Goal: Check status

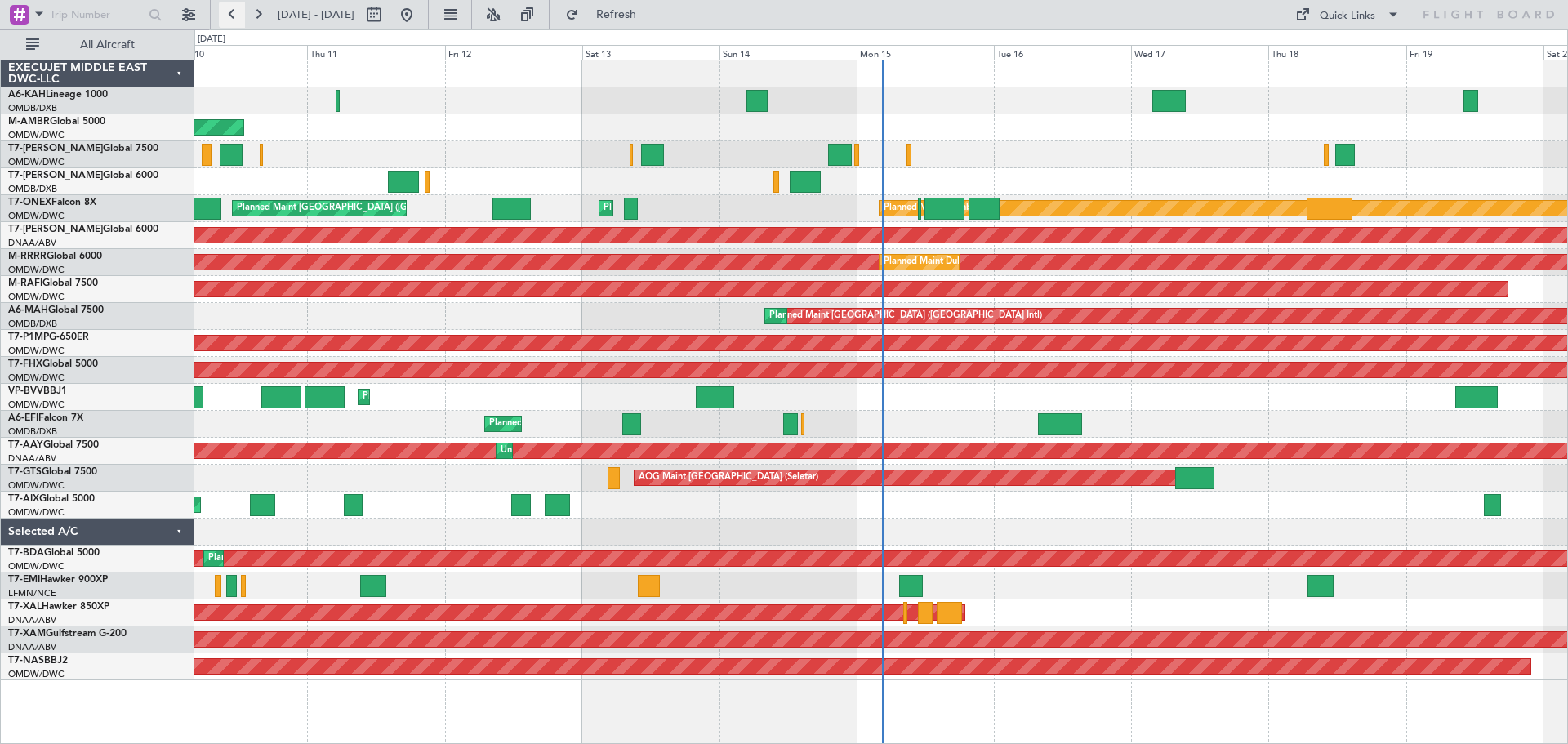
click at [223, 17] on button at bounding box center [231, 14] width 26 height 26
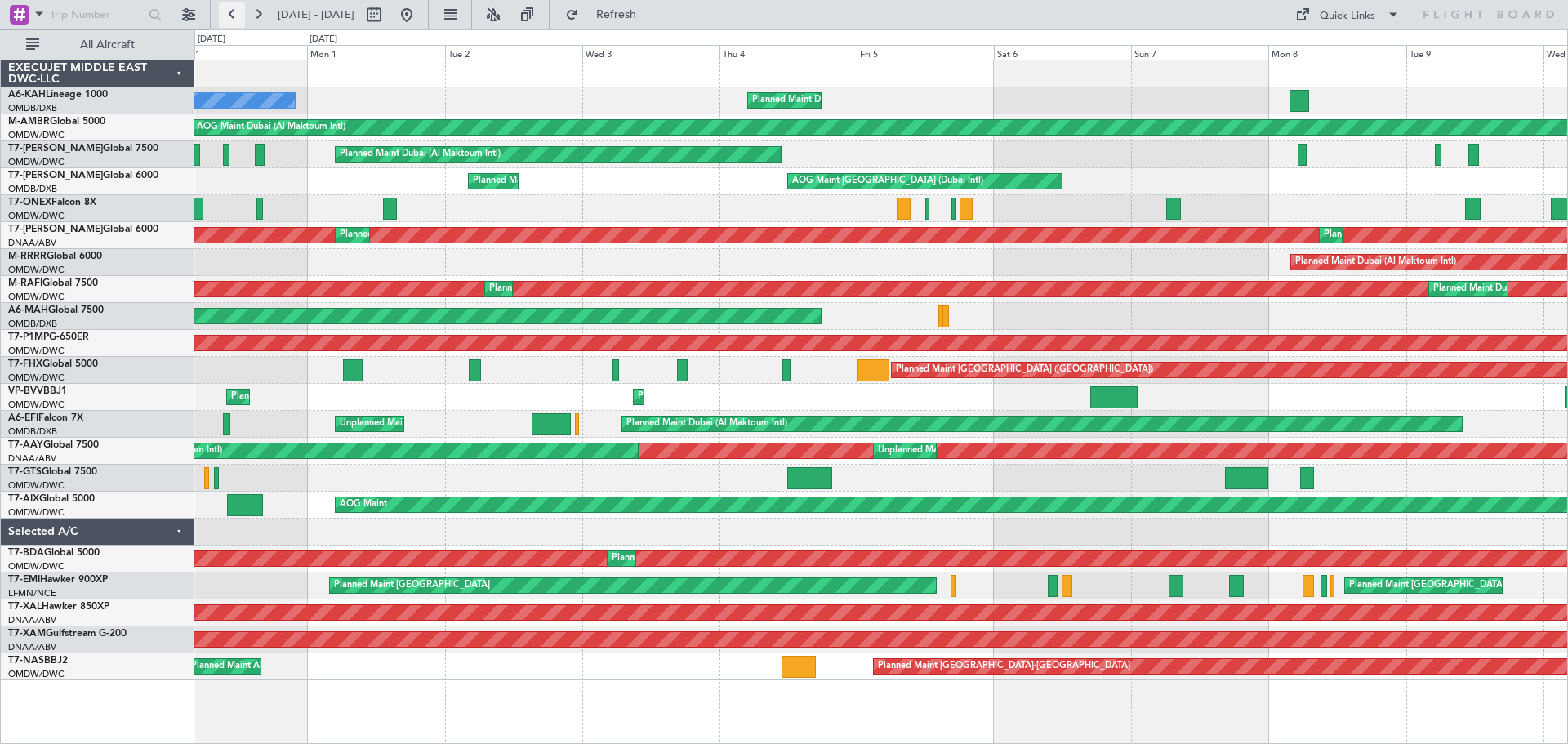
click at [231, 13] on button at bounding box center [231, 14] width 26 height 26
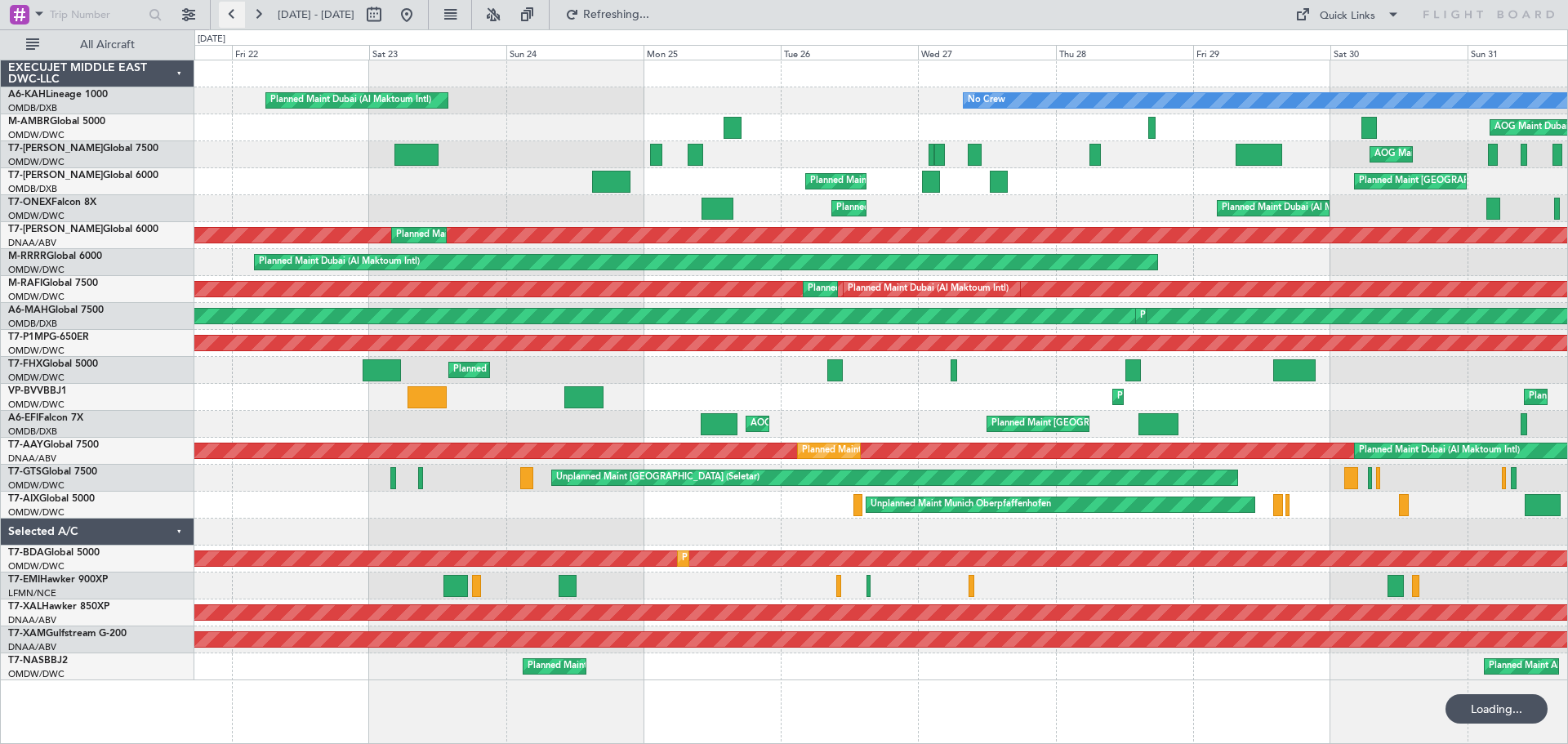
click at [231, 13] on button at bounding box center [231, 14] width 26 height 26
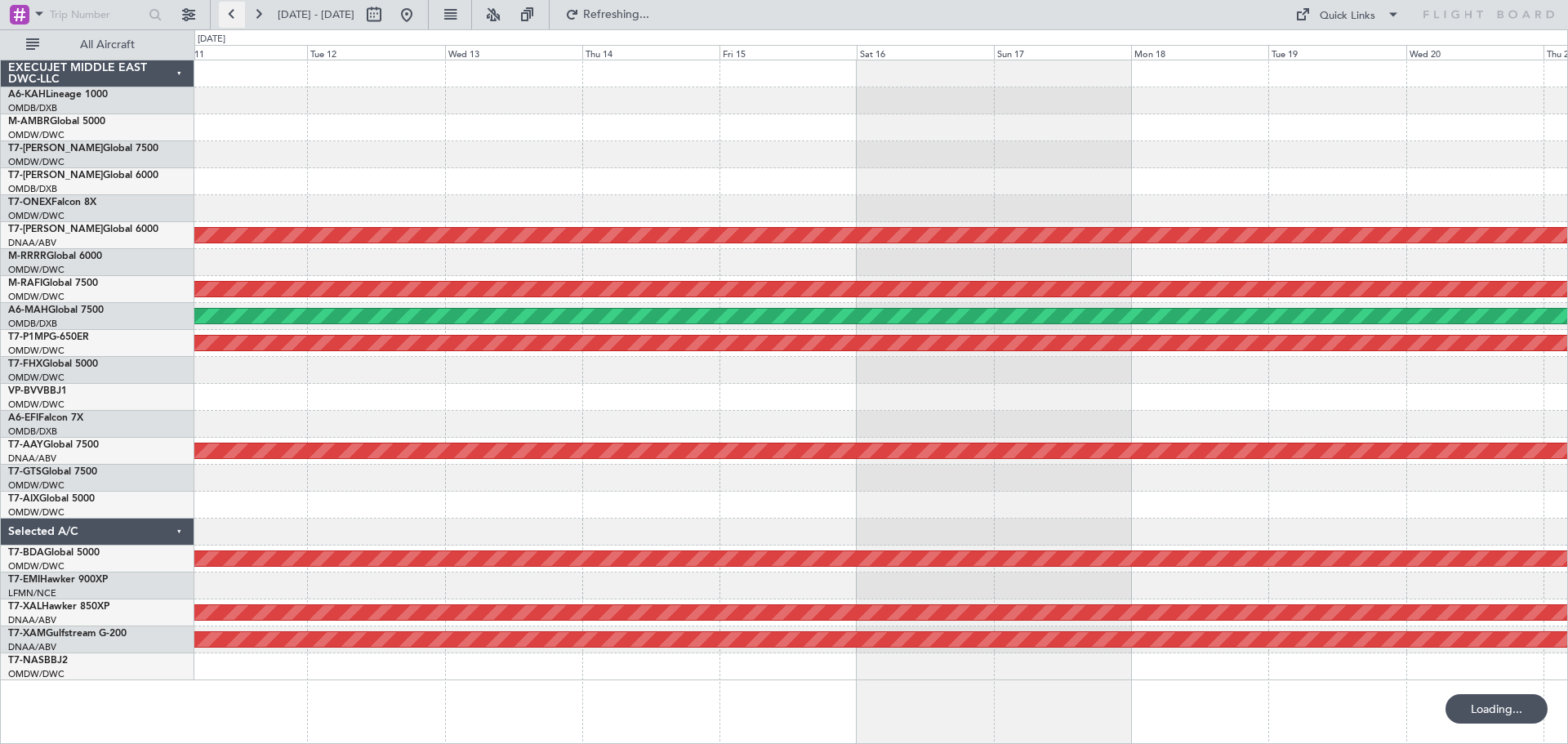
click at [231, 13] on button at bounding box center [231, 14] width 26 height 26
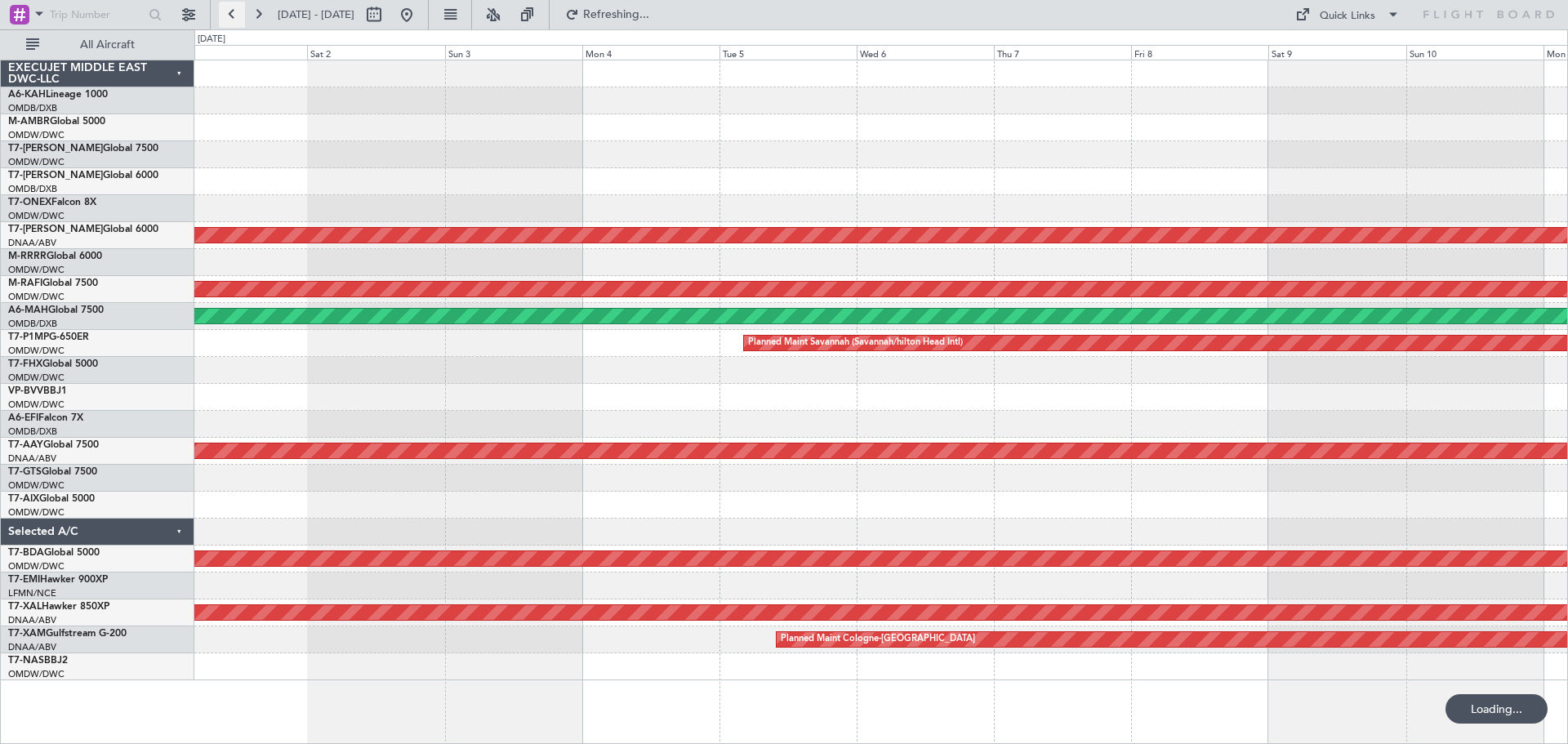
click at [231, 13] on button at bounding box center [231, 14] width 26 height 26
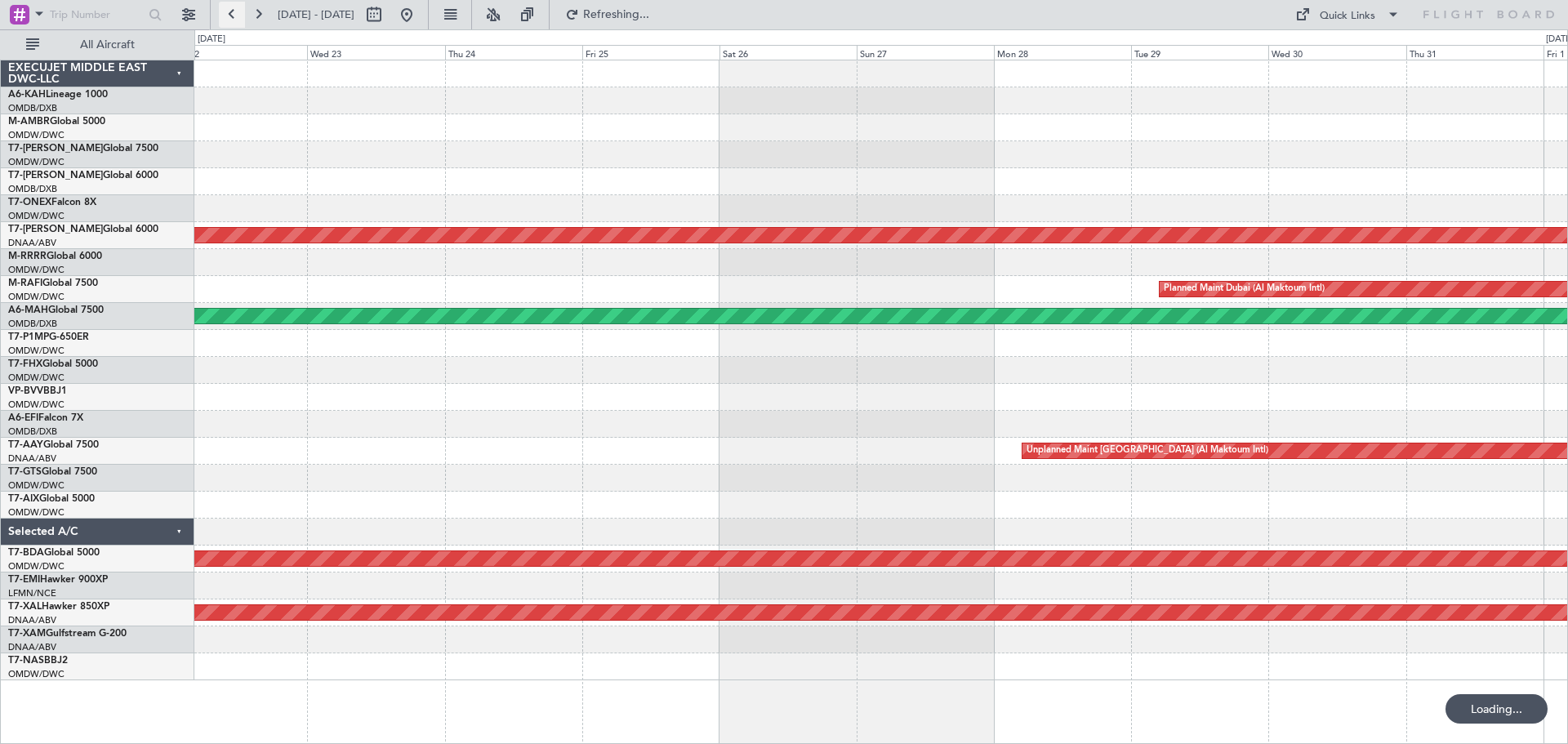
click at [231, 13] on button at bounding box center [231, 14] width 26 height 26
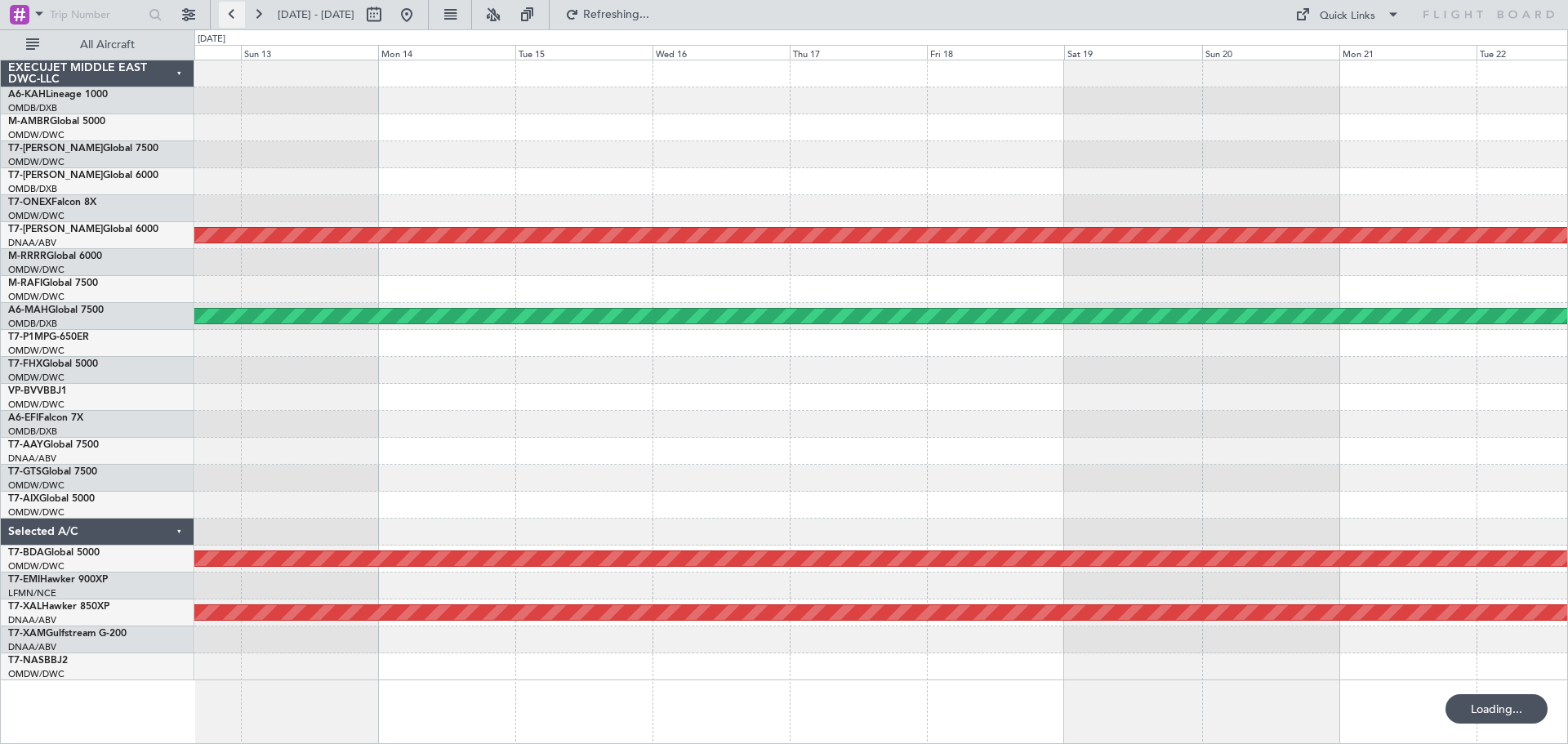
click at [231, 13] on button at bounding box center [231, 14] width 26 height 26
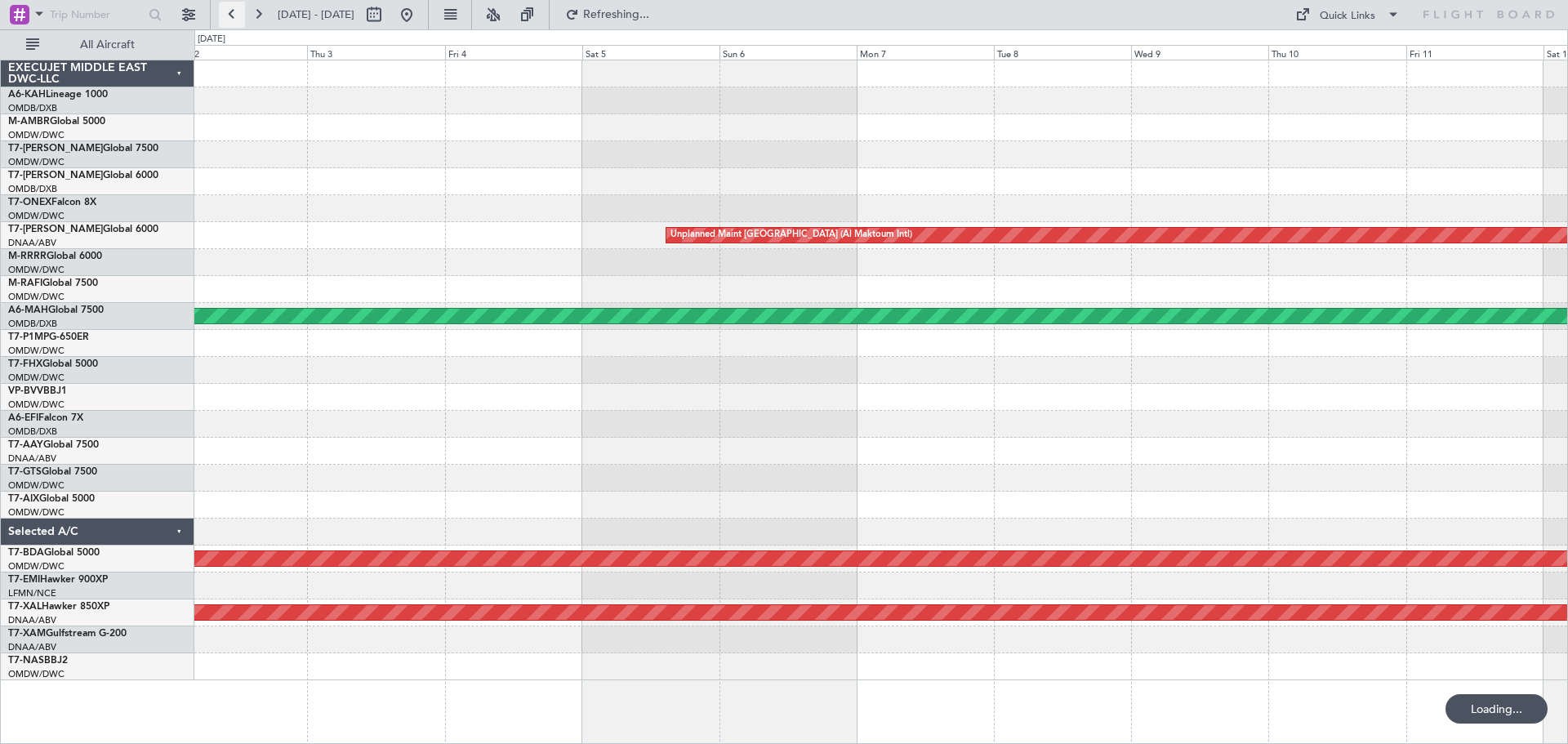
click at [231, 13] on button at bounding box center [231, 14] width 26 height 26
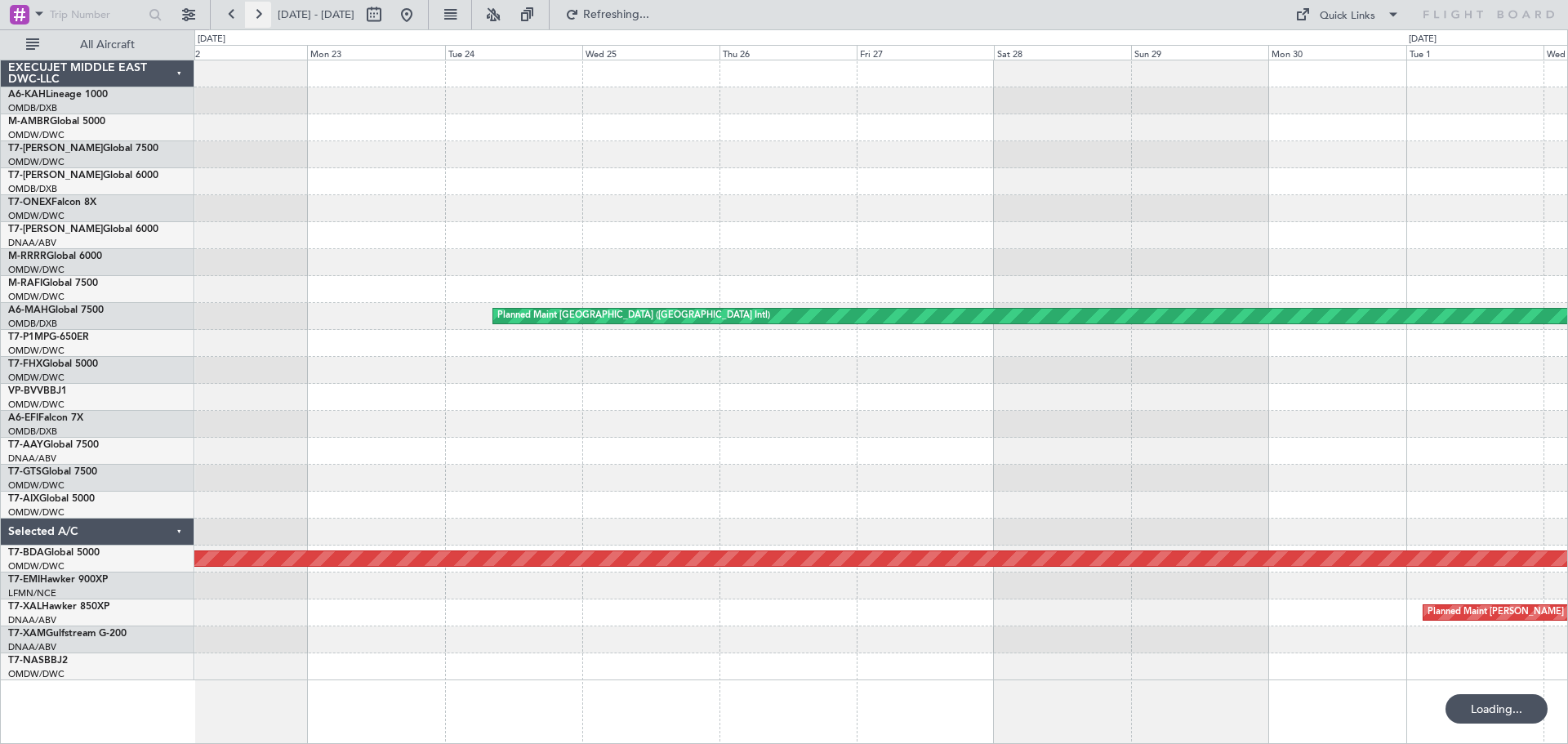
click at [258, 22] on button at bounding box center [257, 14] width 26 height 26
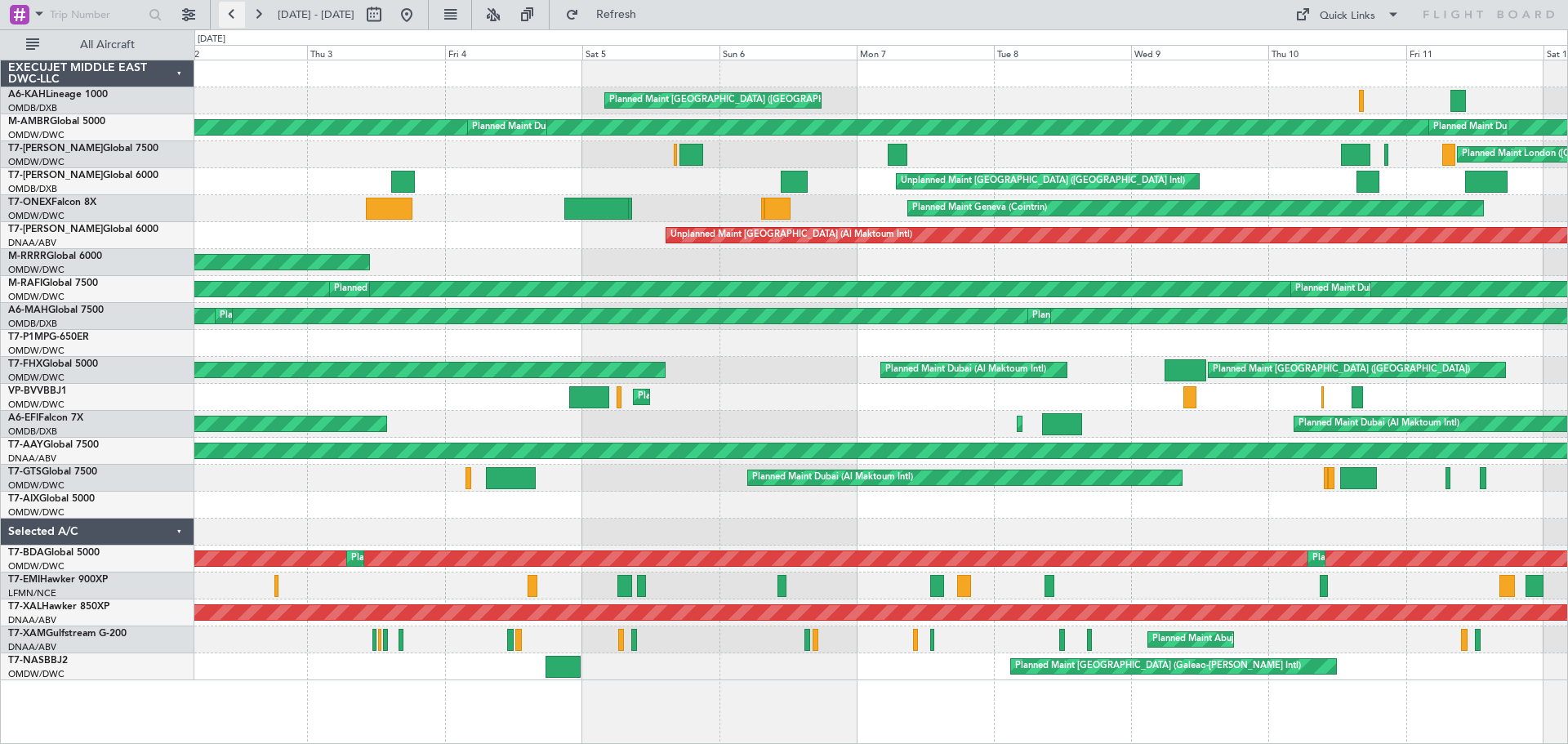
click at [225, 17] on button at bounding box center [231, 14] width 26 height 26
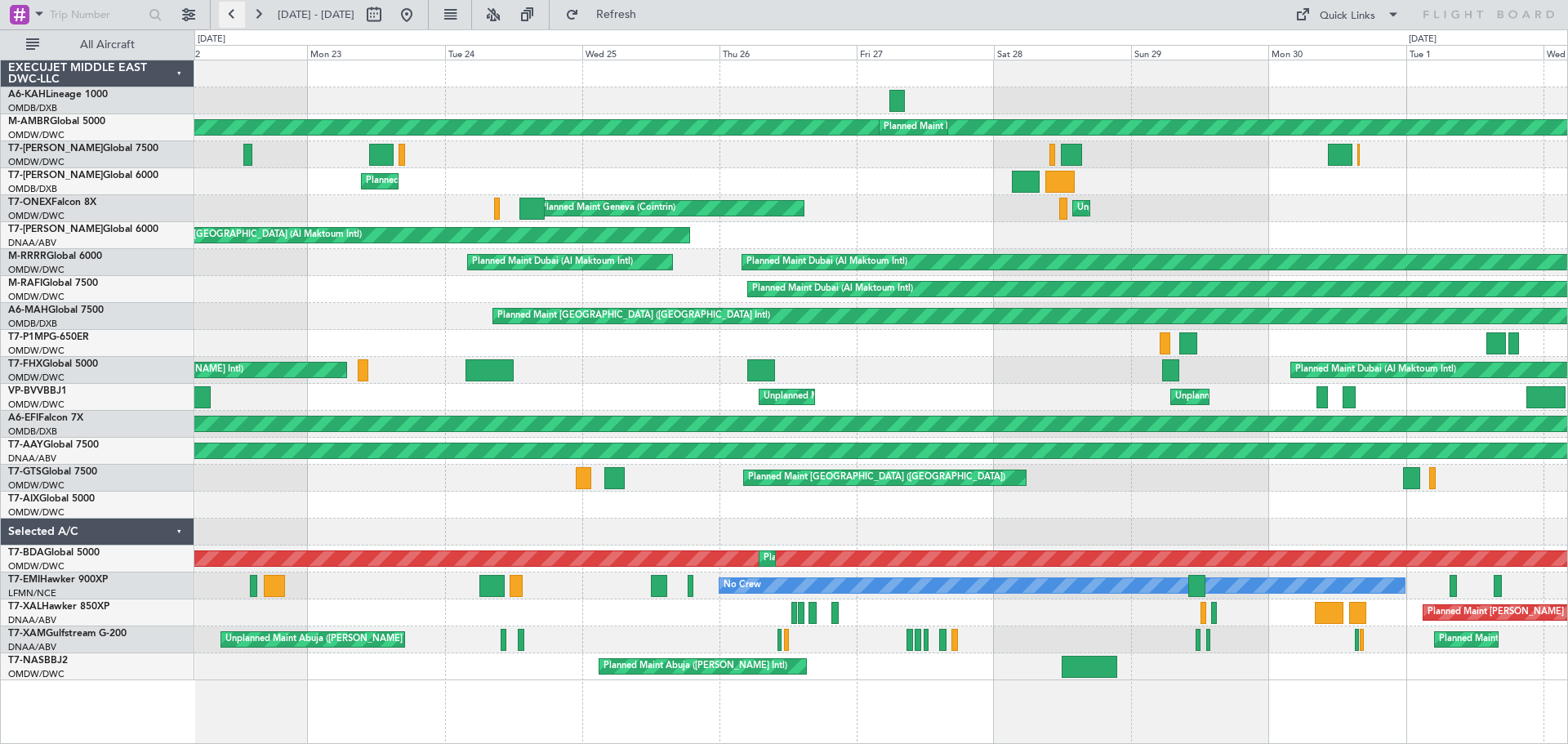
click at [225, 17] on button at bounding box center [231, 14] width 26 height 26
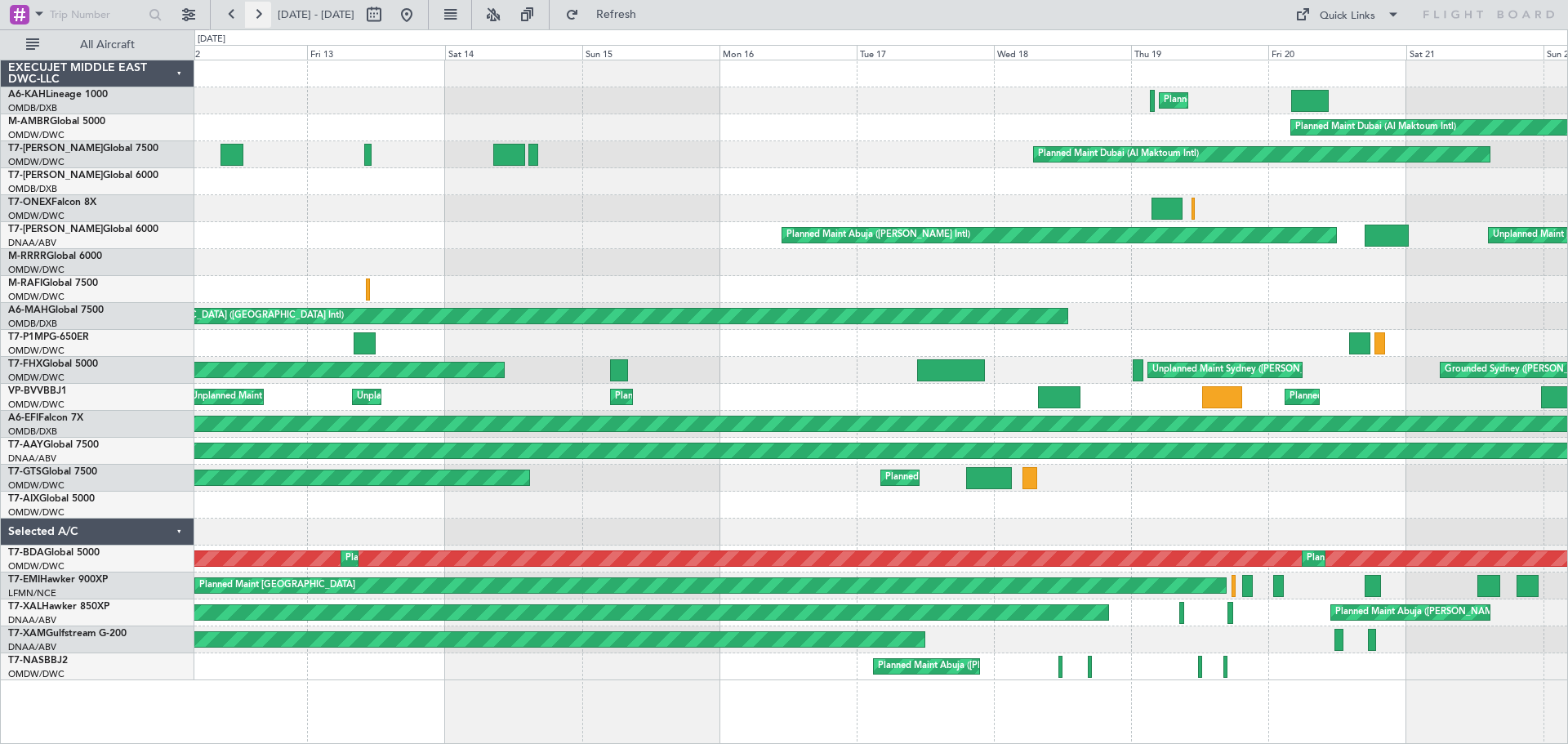
click at [264, 18] on button at bounding box center [257, 14] width 26 height 26
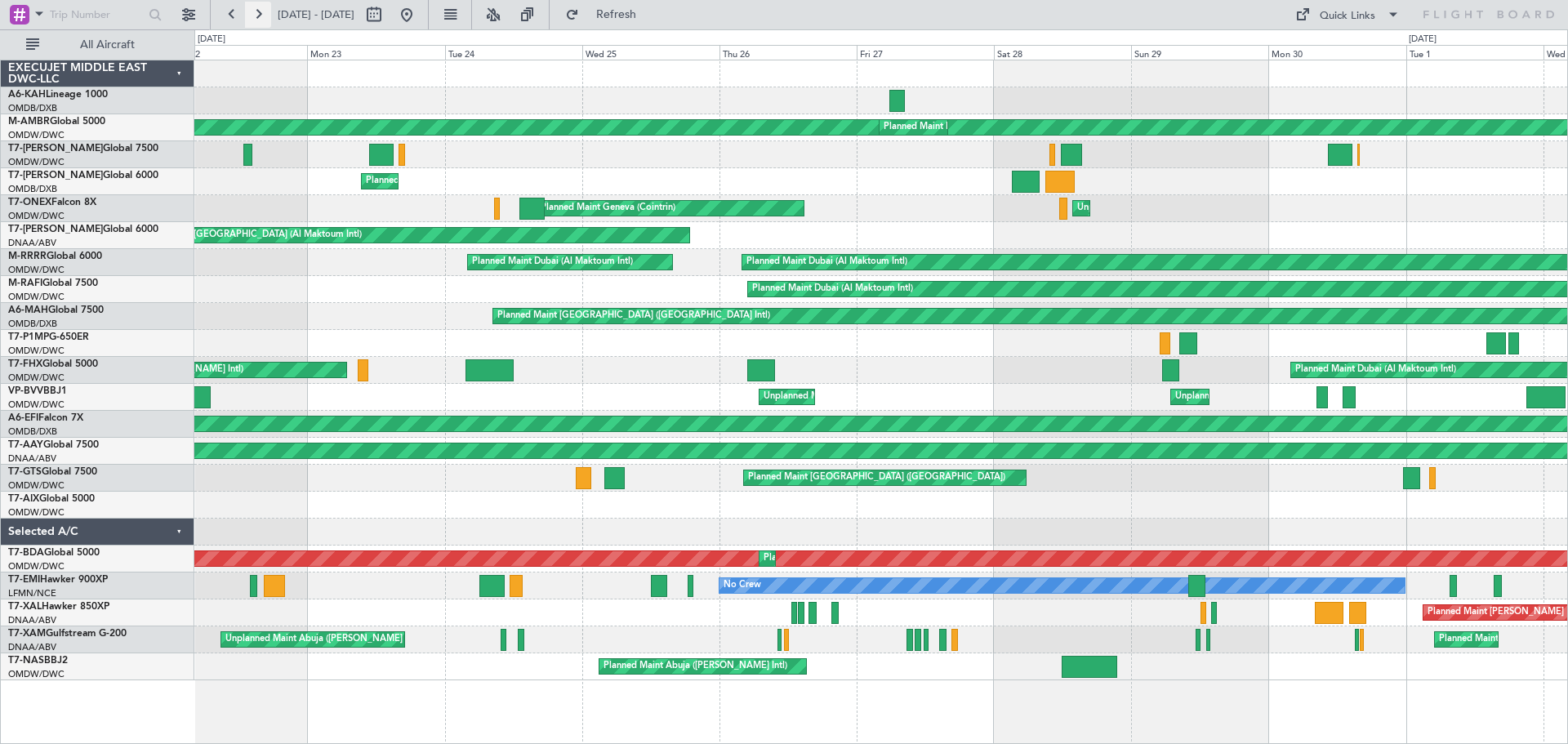
click at [264, 17] on button at bounding box center [257, 14] width 26 height 26
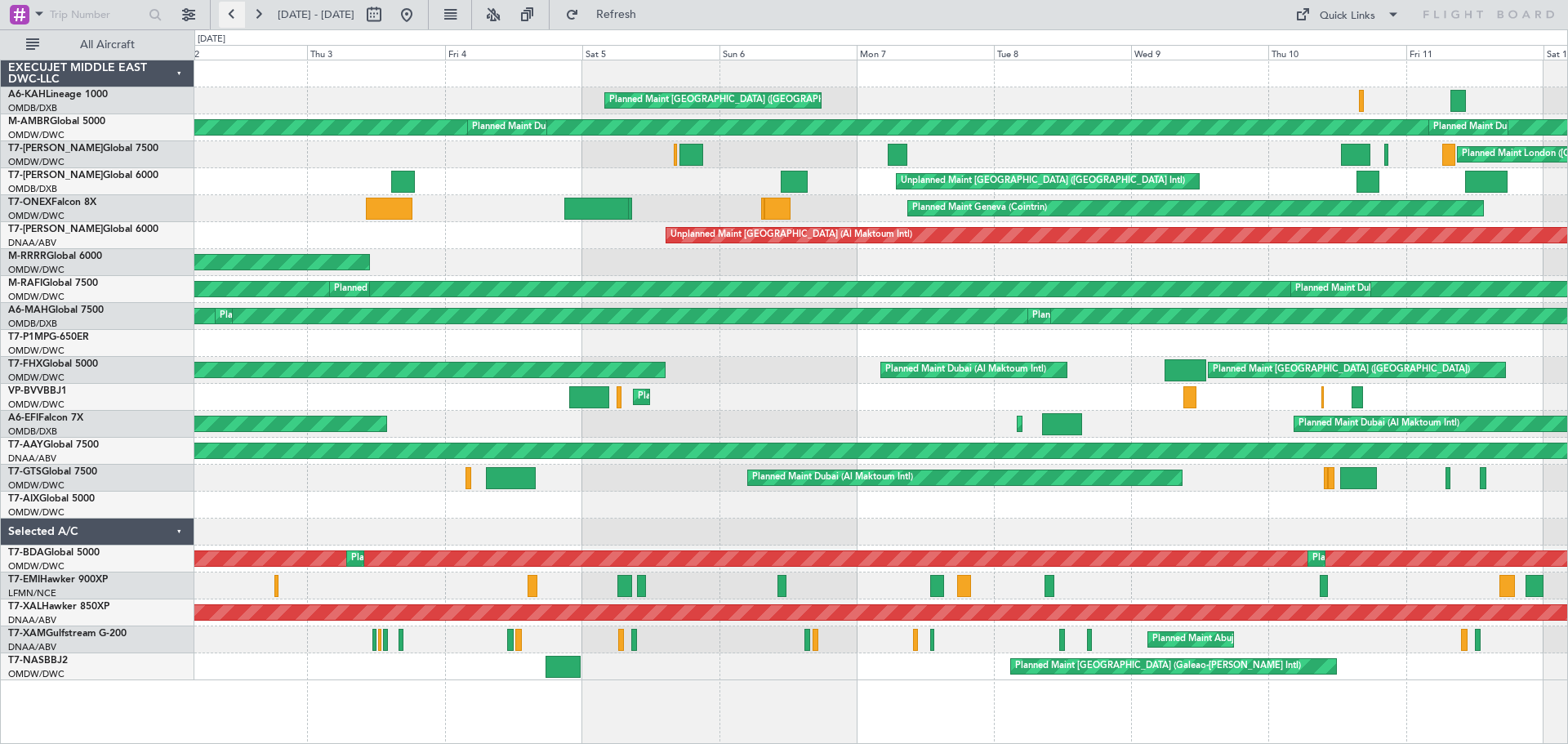
click at [241, 11] on button at bounding box center [231, 14] width 26 height 26
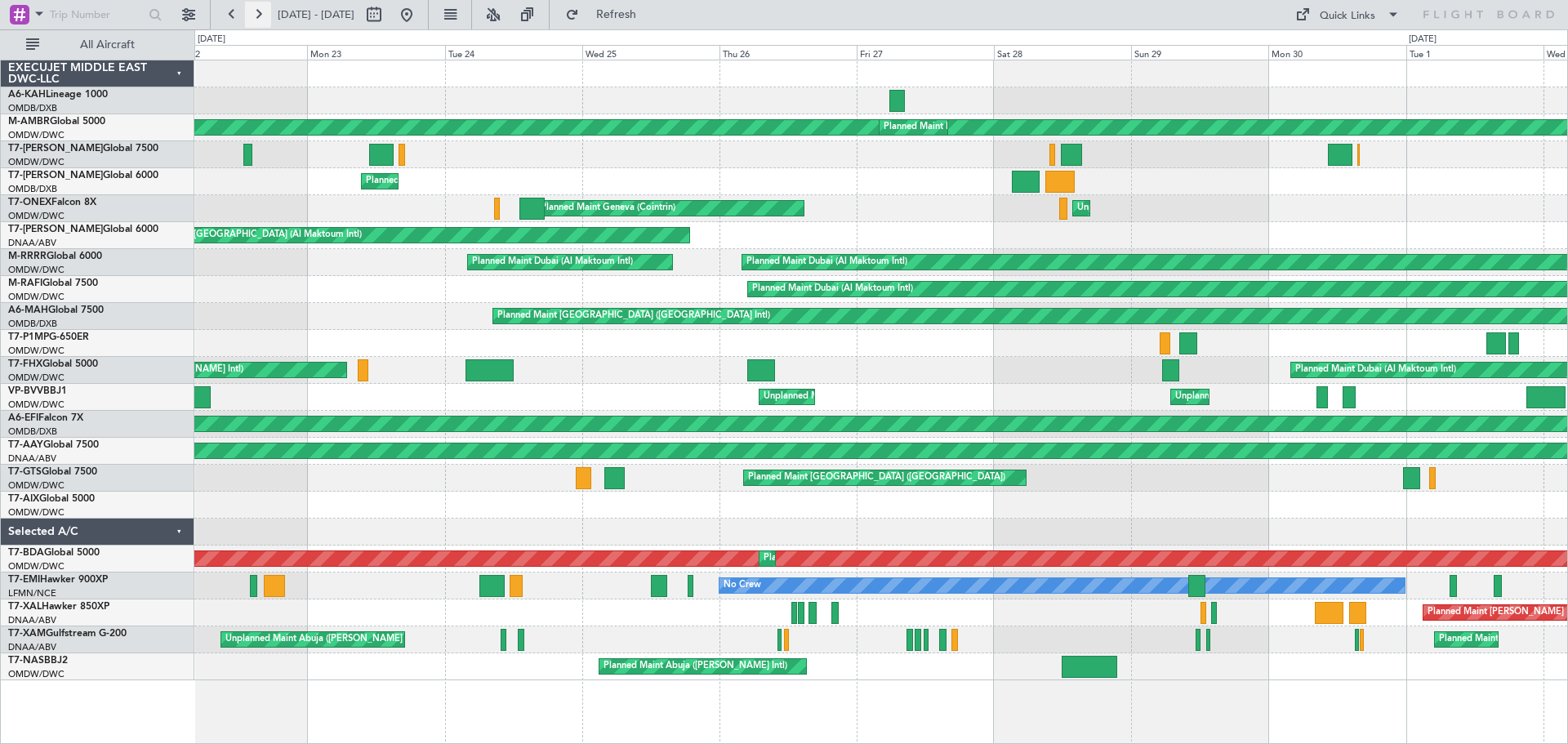
click at [257, 13] on button at bounding box center [257, 14] width 26 height 26
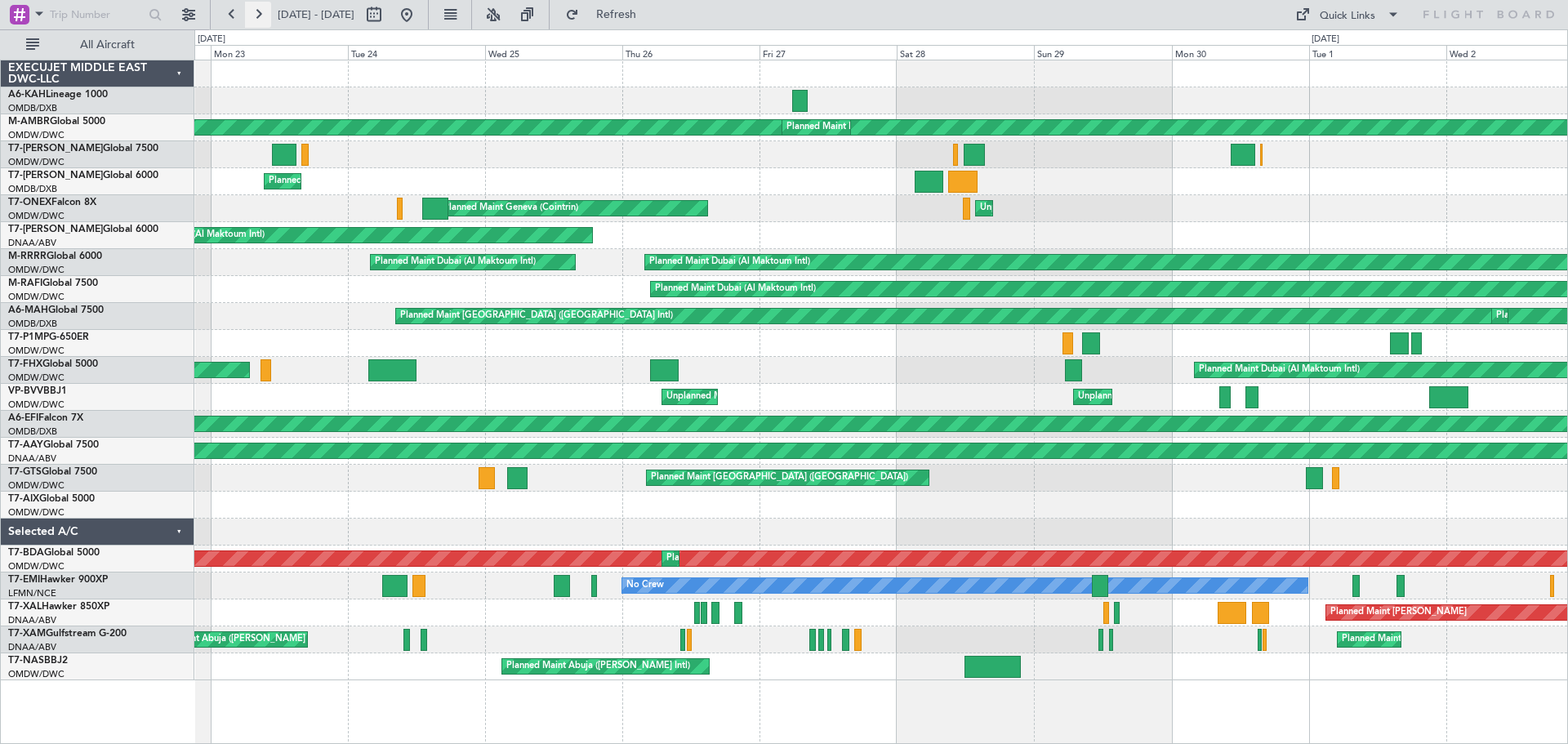
click at [257, 14] on button at bounding box center [257, 14] width 26 height 26
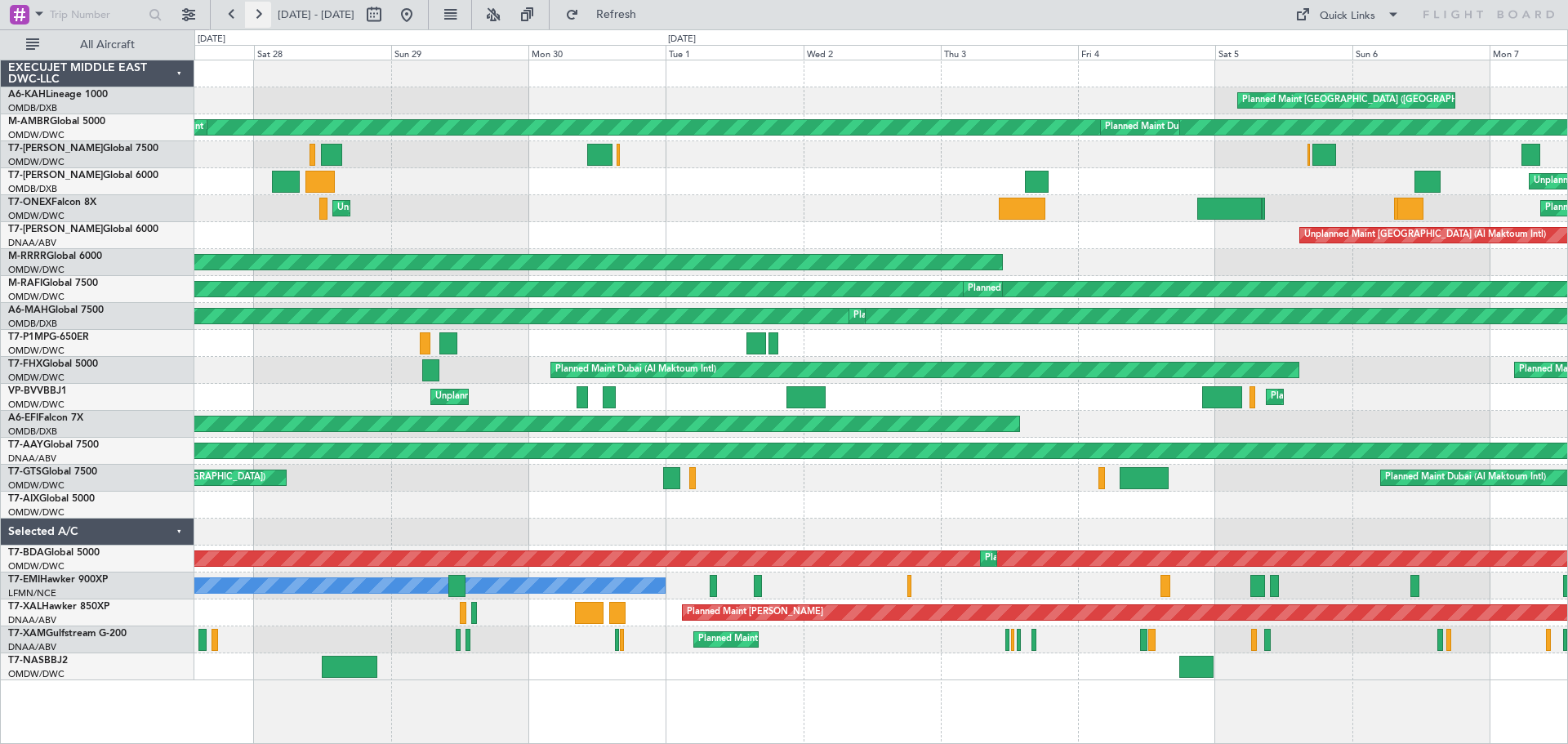
click at [257, 14] on button at bounding box center [257, 14] width 26 height 26
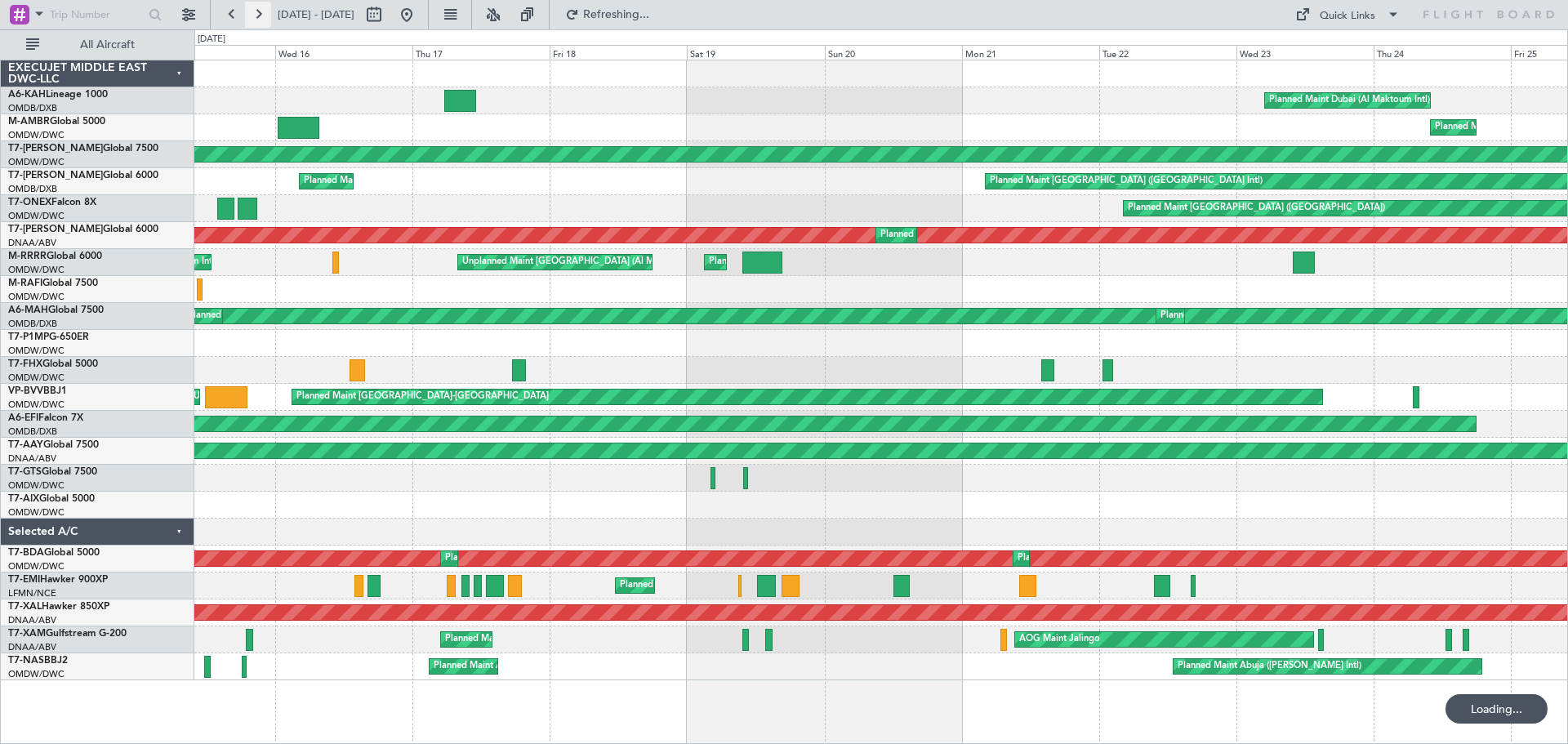
click at [257, 14] on button at bounding box center [257, 14] width 26 height 26
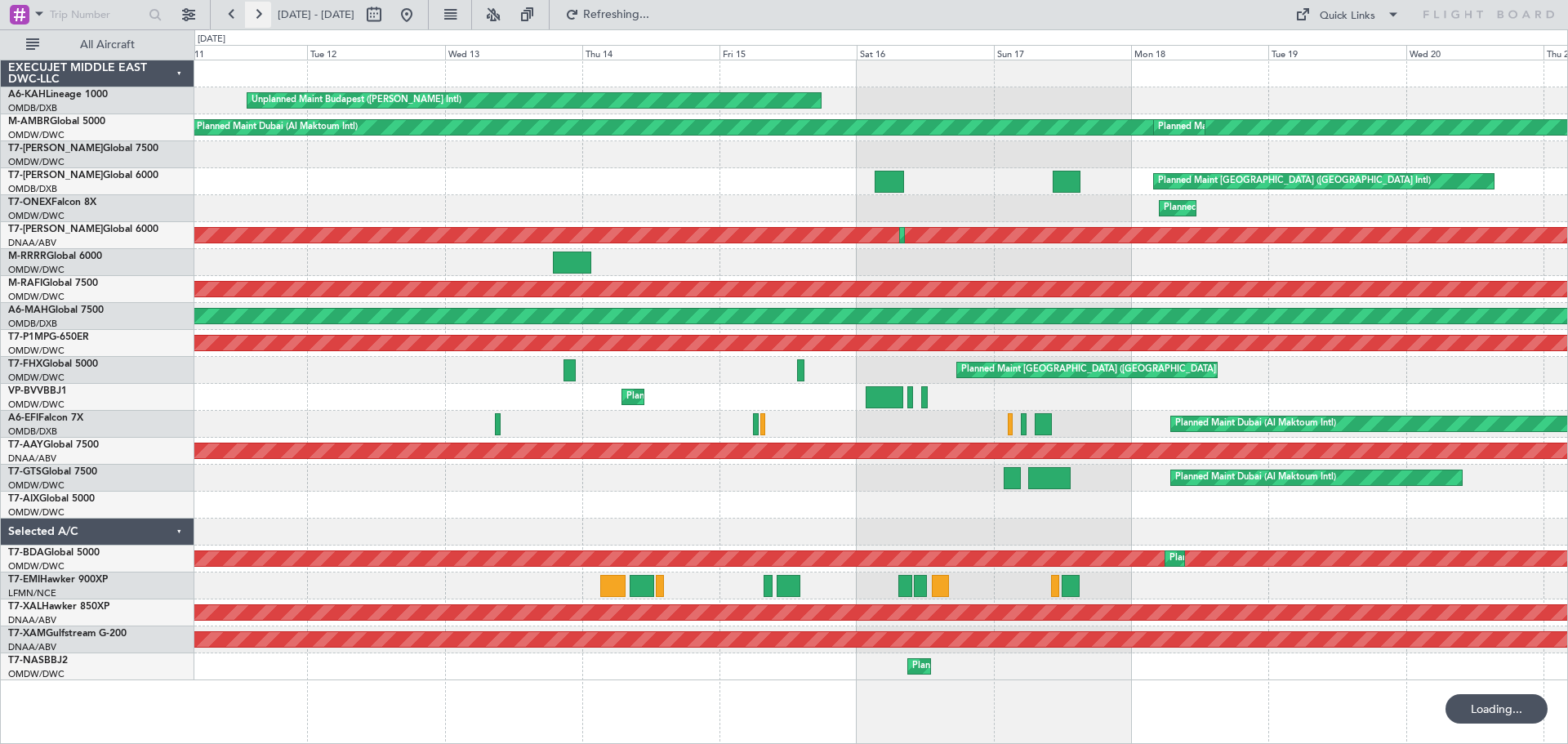
click at [257, 15] on button at bounding box center [257, 14] width 26 height 26
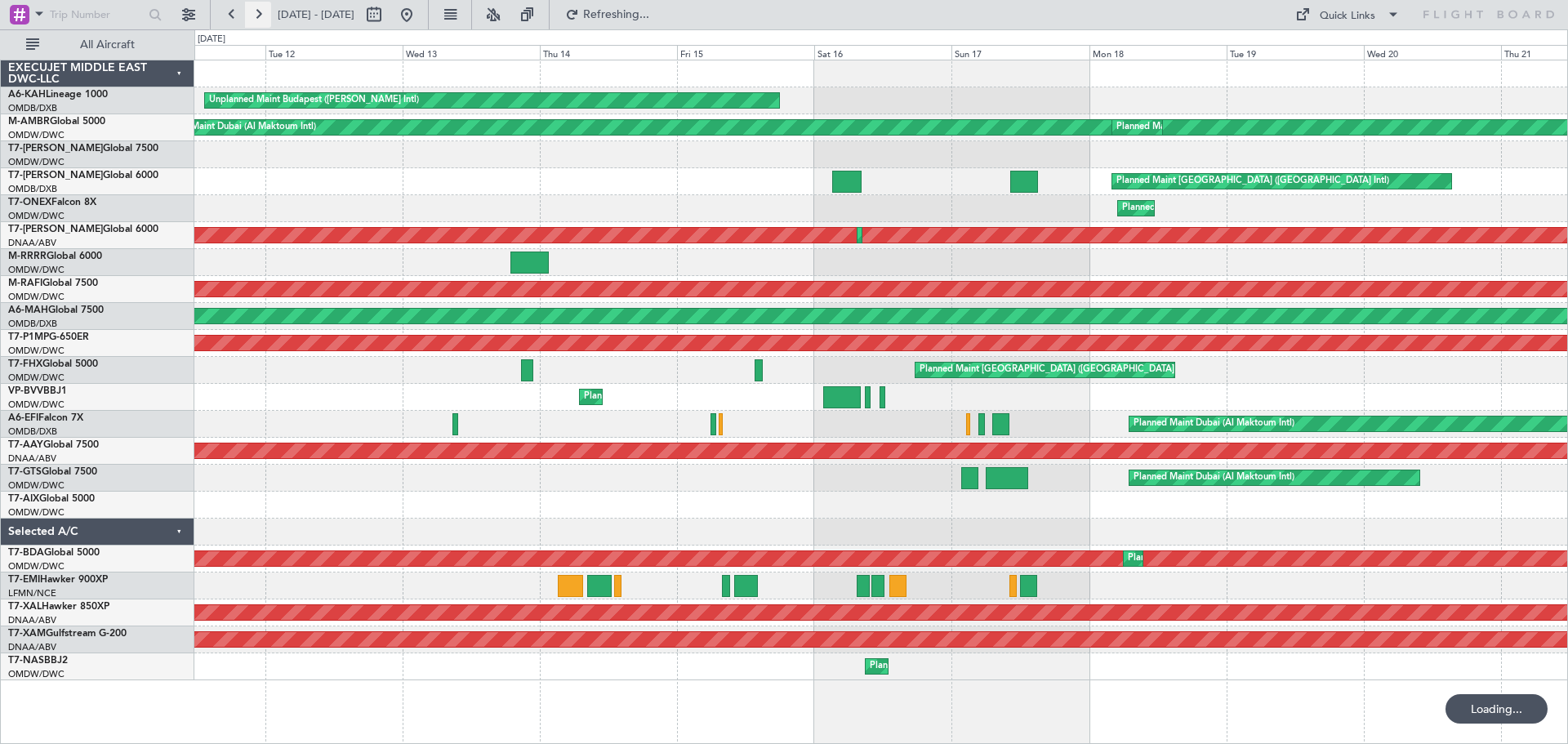
click at [257, 16] on button at bounding box center [257, 14] width 26 height 26
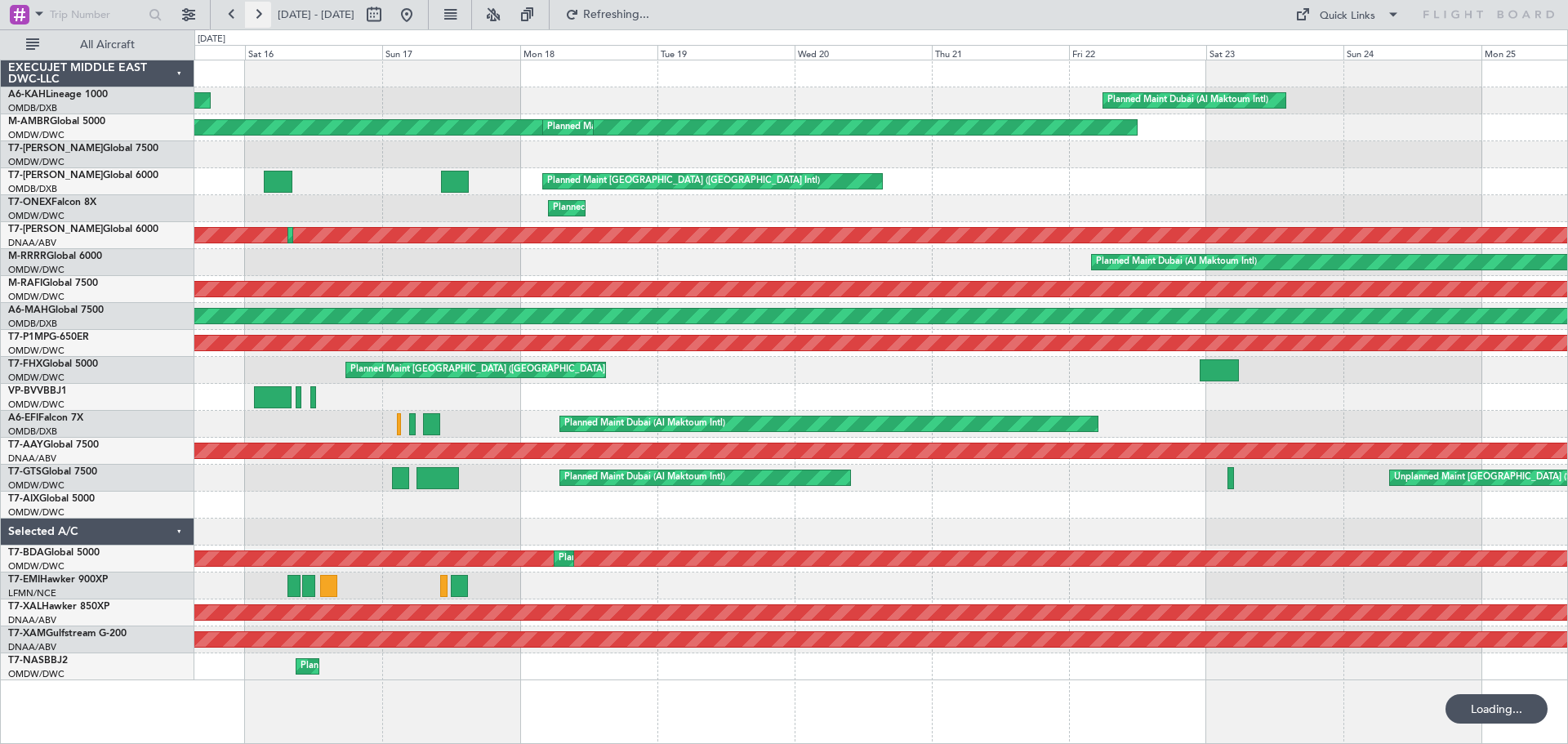
click at [257, 17] on button at bounding box center [257, 14] width 26 height 26
